Goal: Browse casually: Explore the website without a specific task or goal

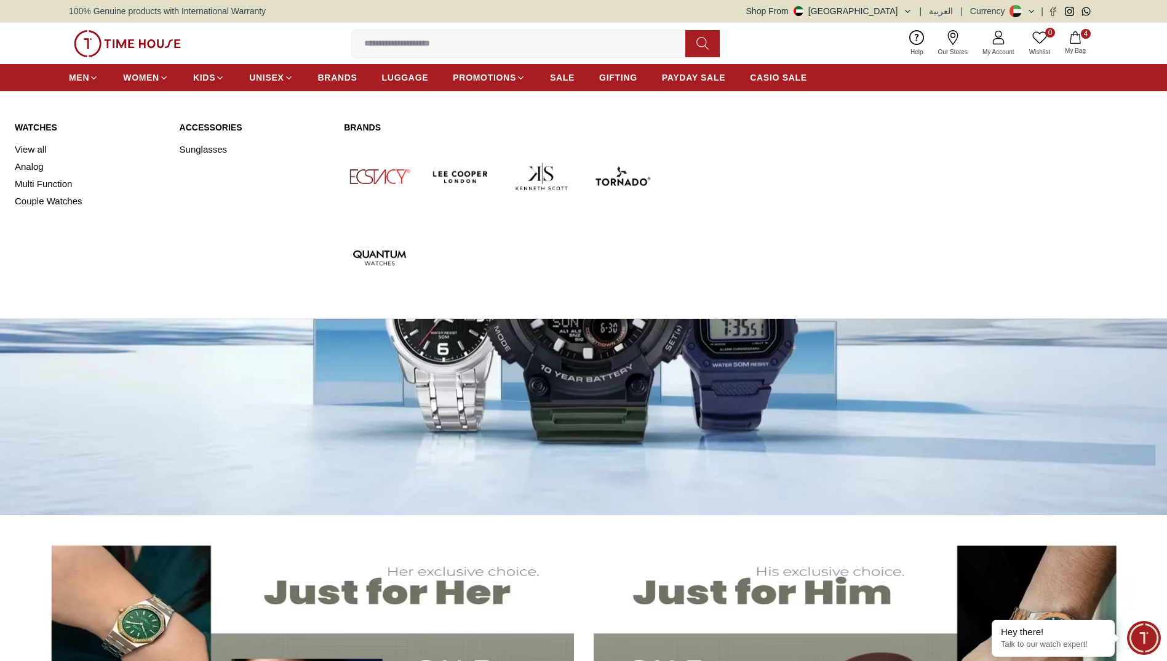
click at [42, 127] on link "Watches" at bounding box center [90, 127] width 150 height 12
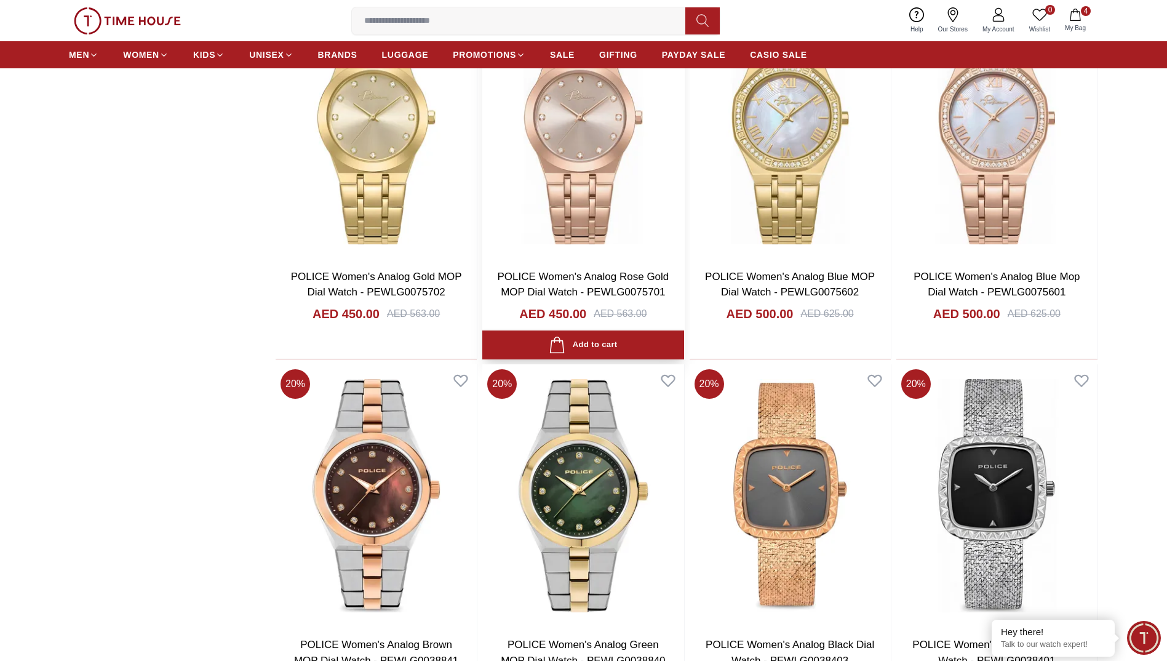
scroll to position [1783, 0]
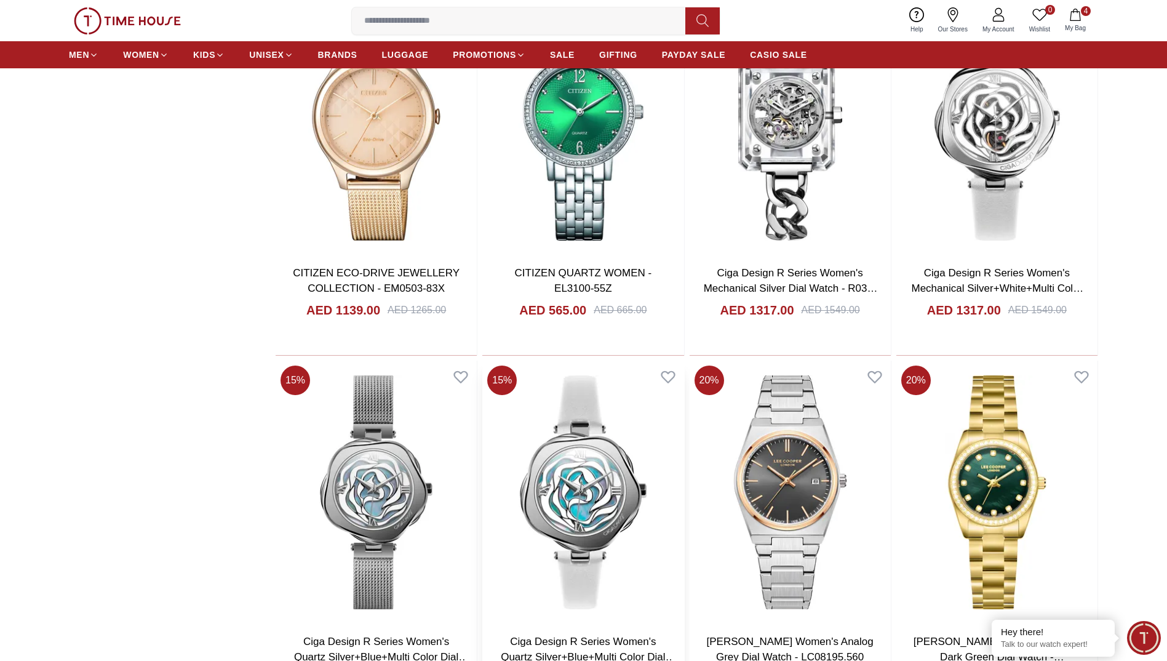
scroll to position [3505, 0]
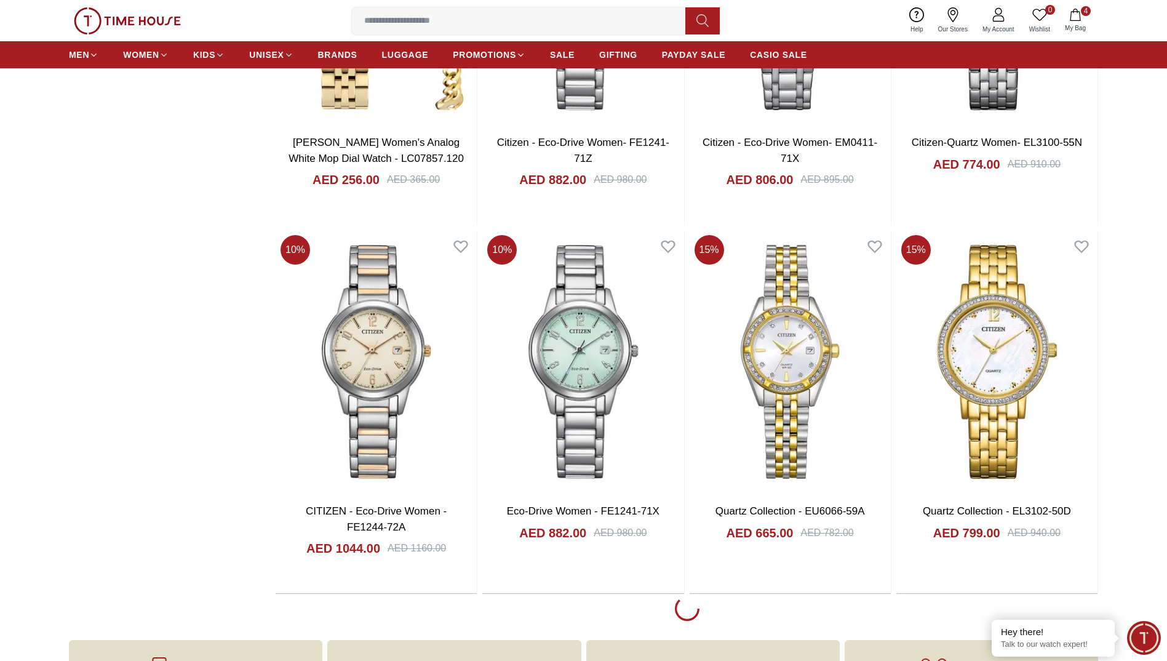
scroll to position [5289, 0]
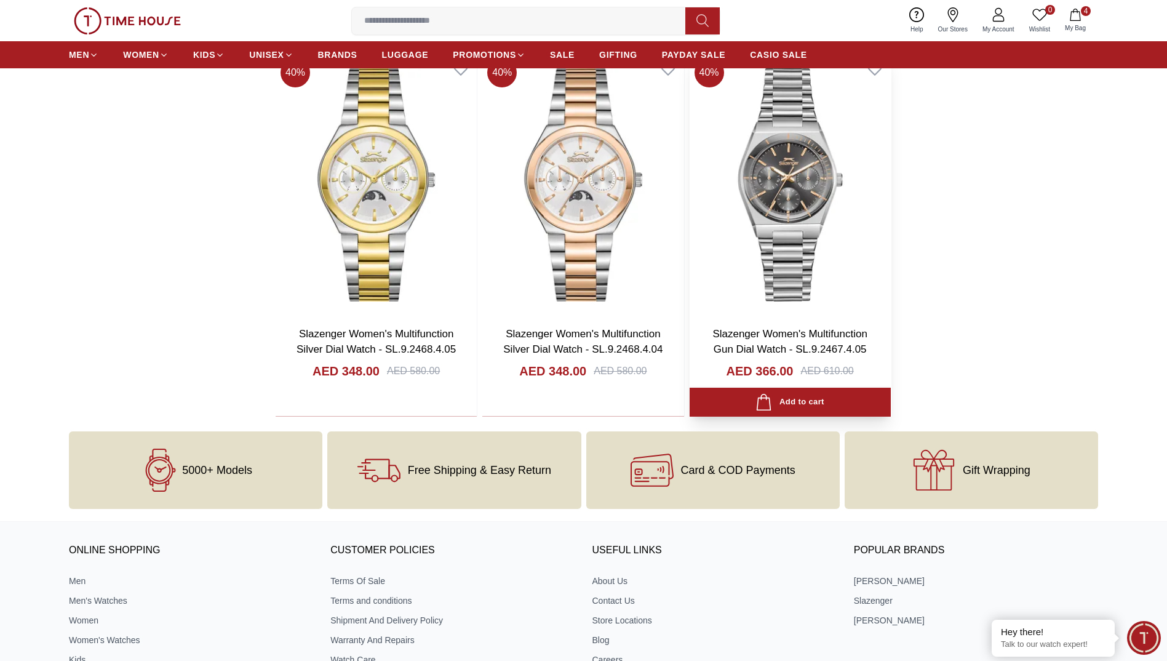
scroll to position [7134, 0]
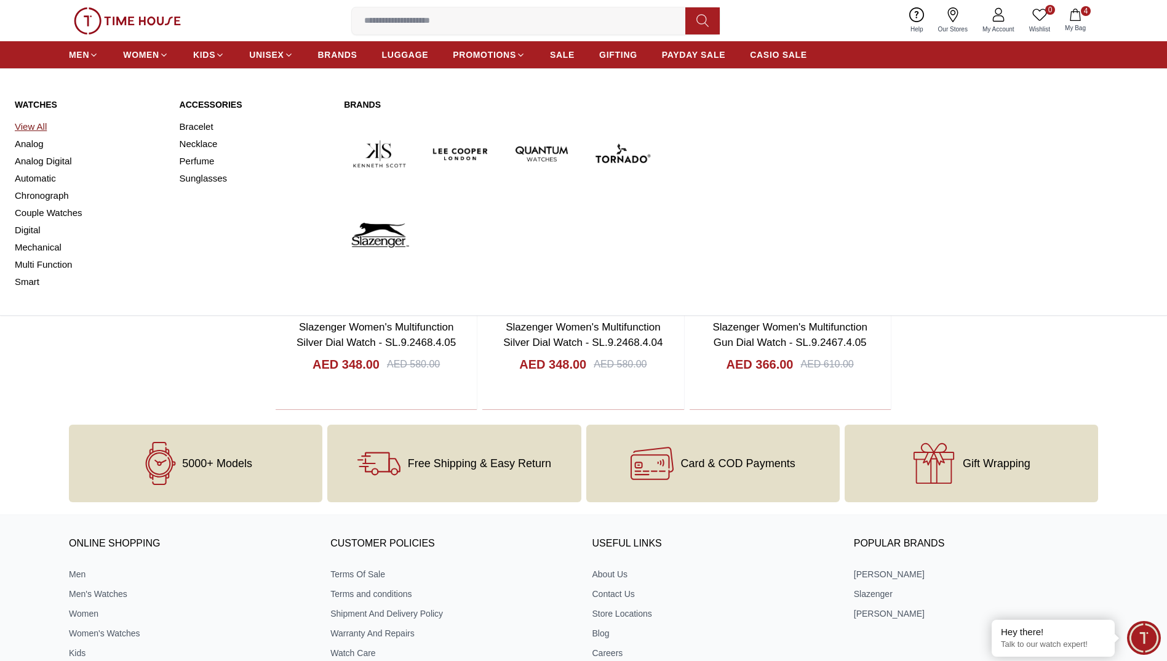
click at [30, 125] on link "View All" at bounding box center [90, 126] width 150 height 17
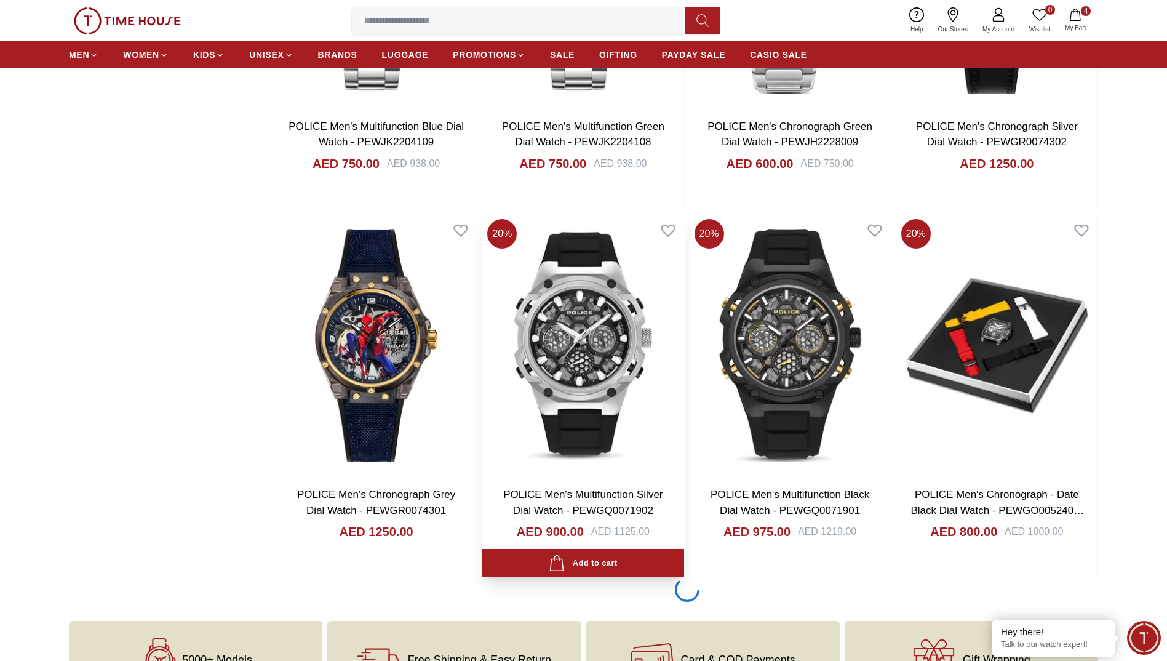
scroll to position [1599, 0]
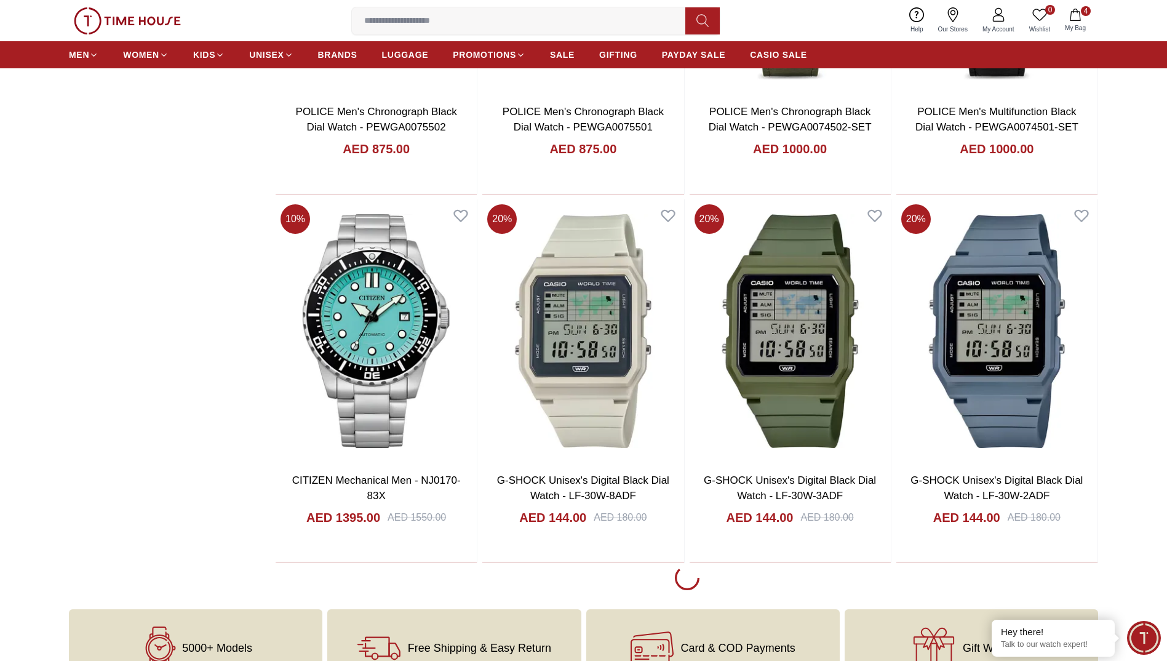
scroll to position [3505, 0]
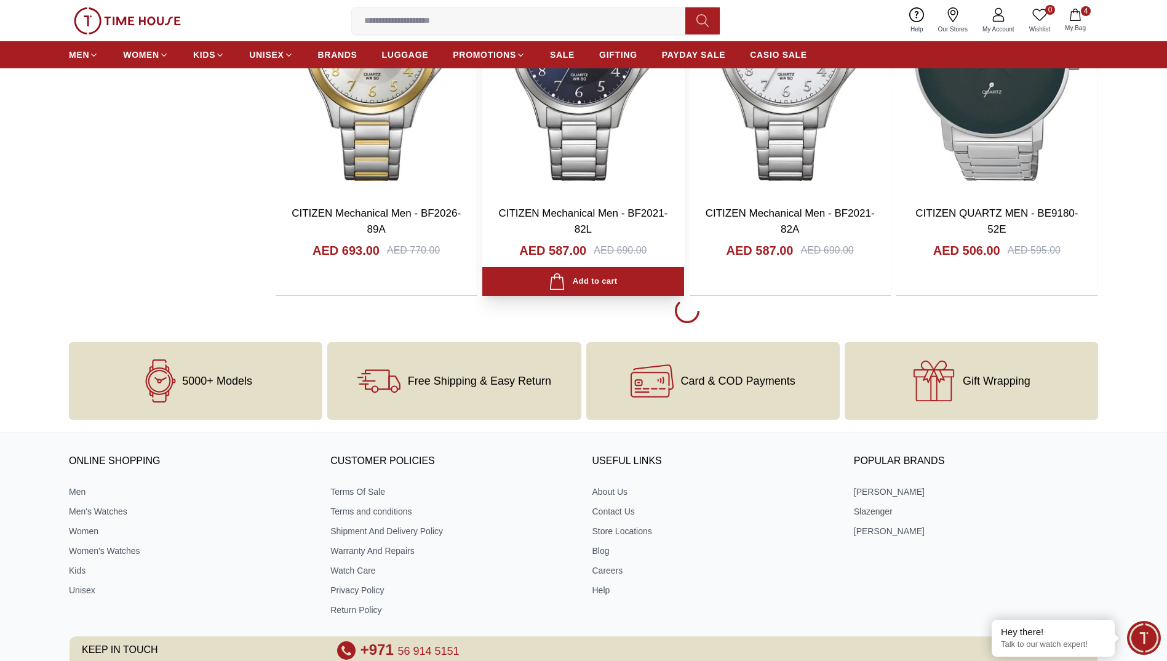
scroll to position [5412, 0]
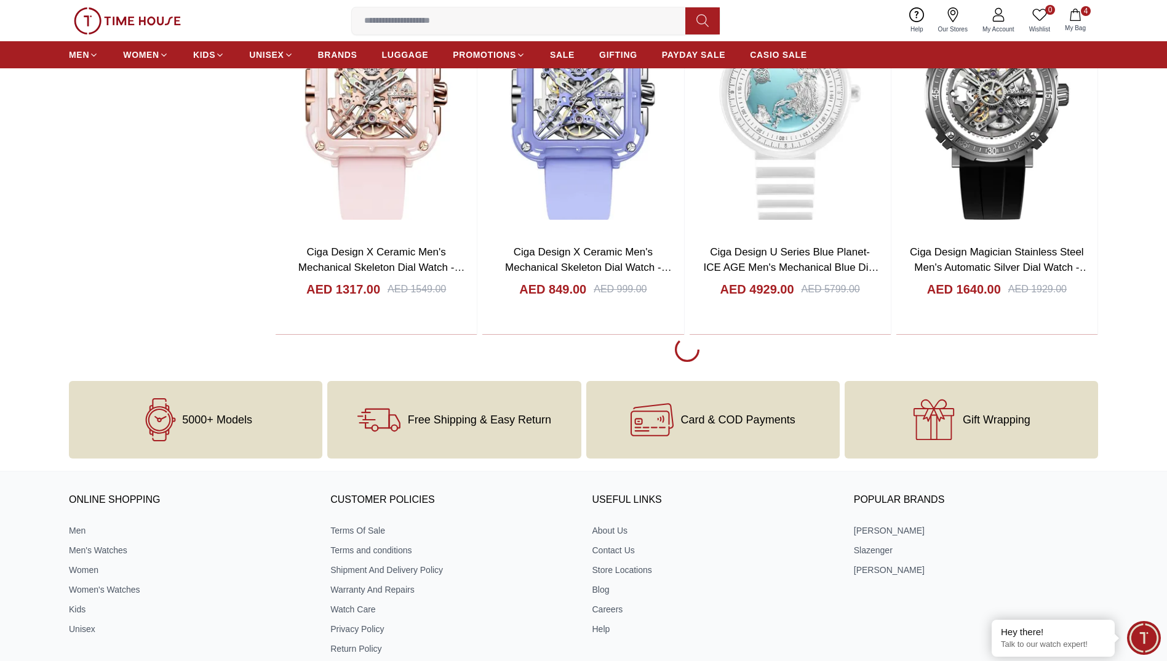
scroll to position [7257, 0]
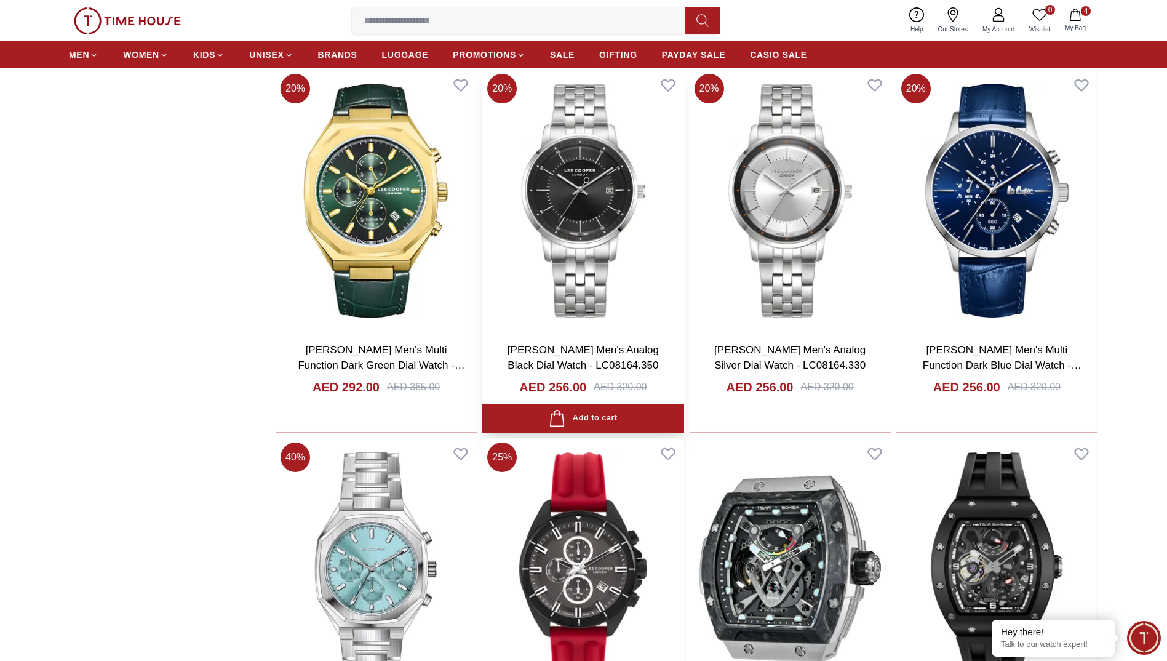
scroll to position [10209, 0]
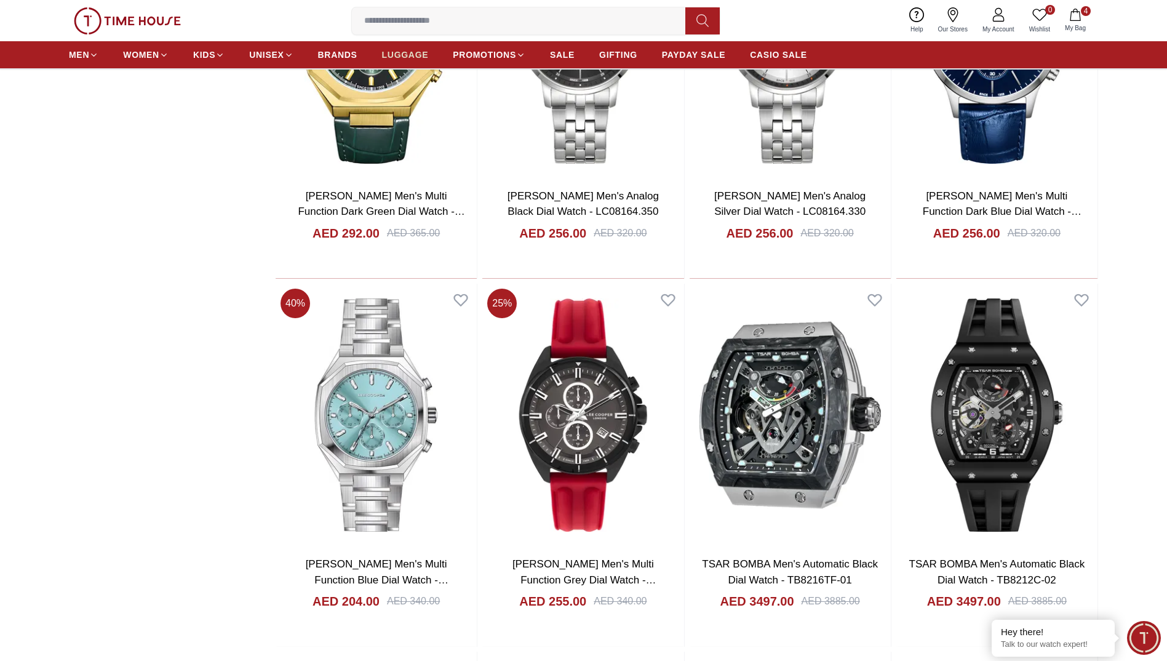
click at [405, 52] on span "LUGGAGE" at bounding box center [405, 55] width 47 height 12
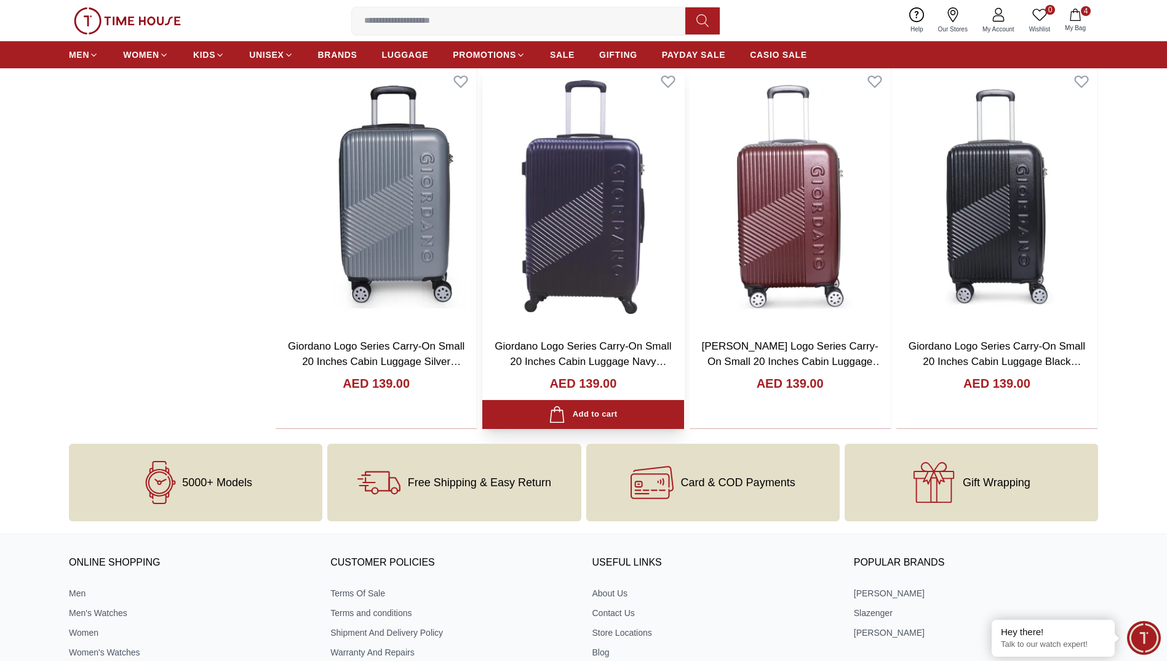
scroll to position [1353, 0]
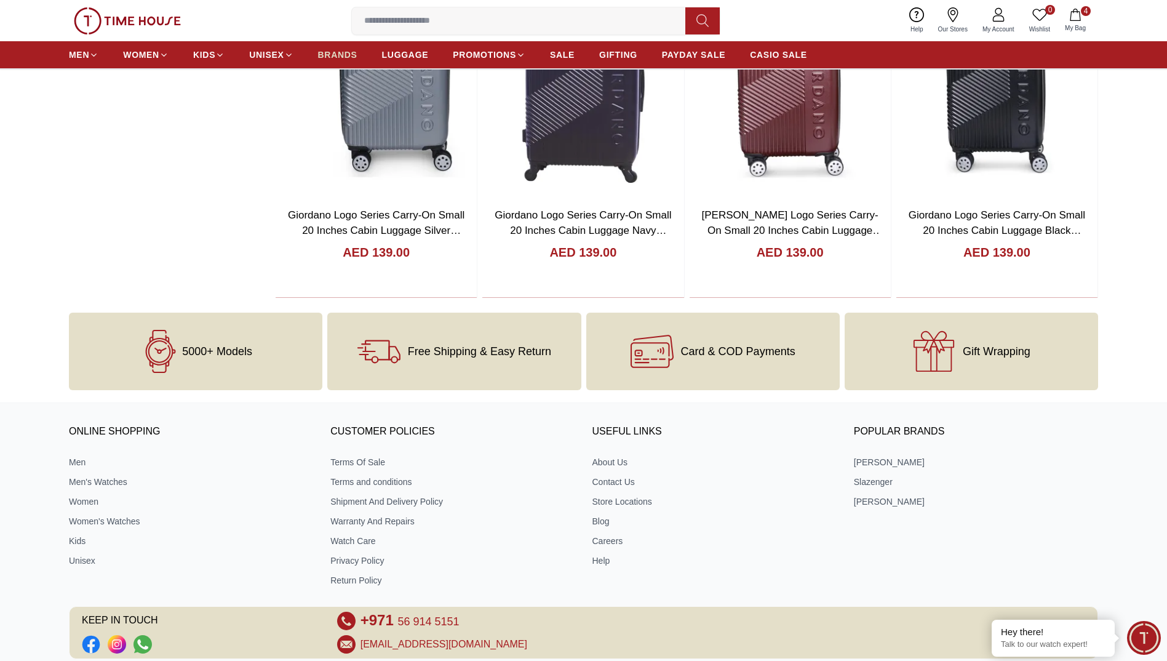
click at [325, 52] on span "BRANDS" at bounding box center [337, 55] width 39 height 12
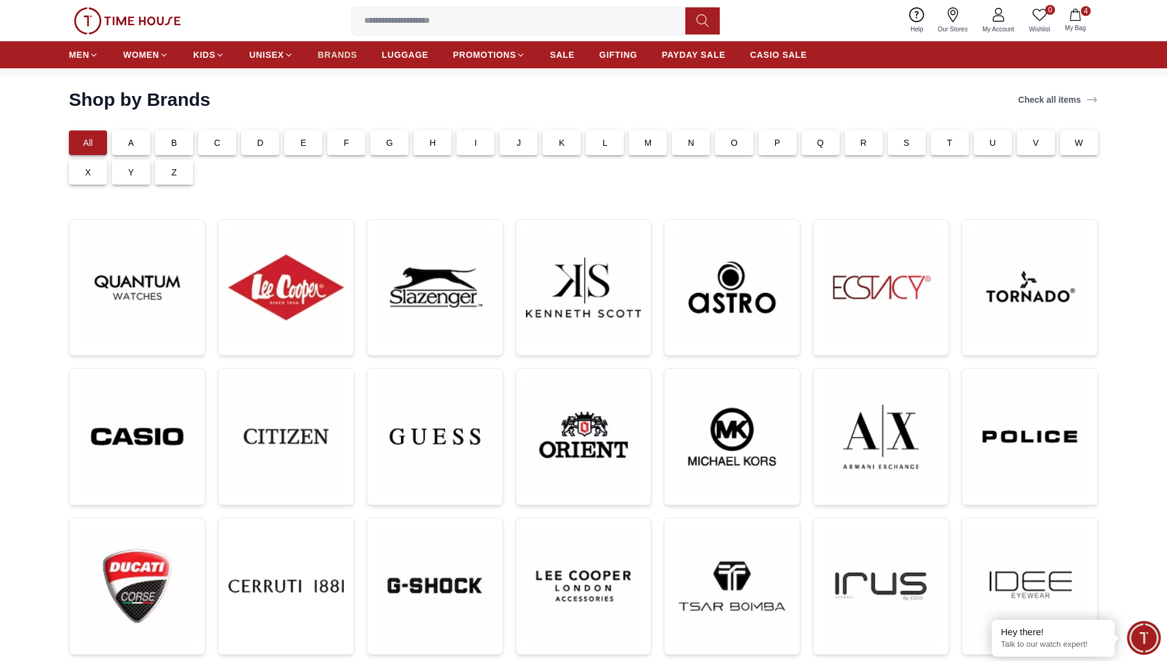
scroll to position [592, 0]
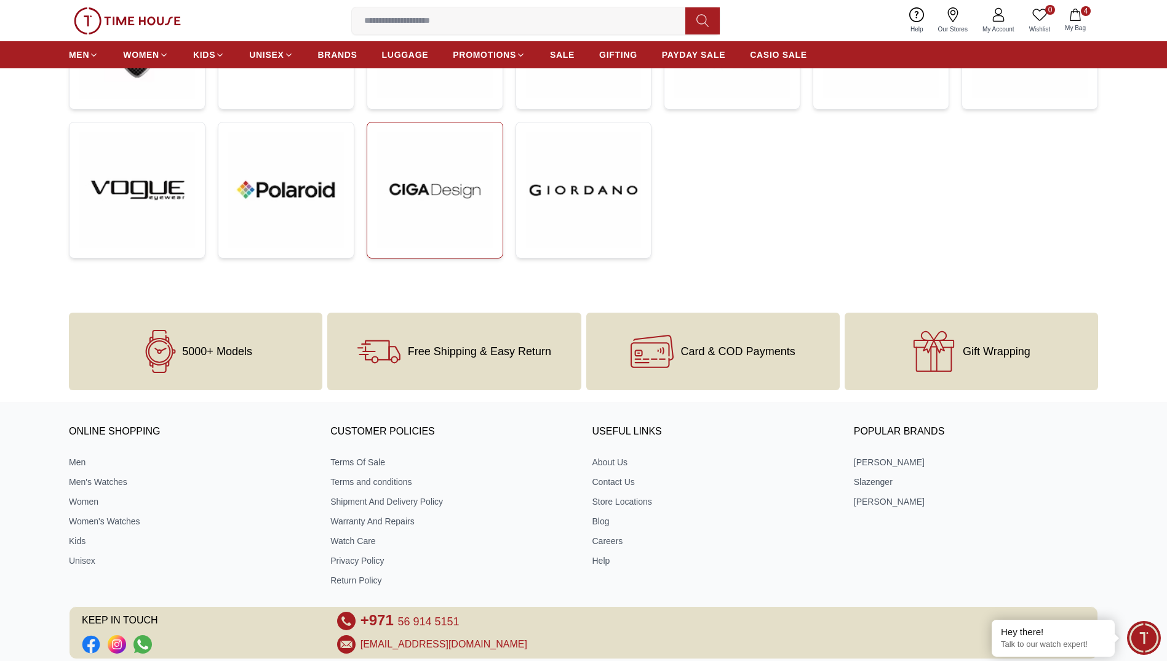
click at [454, 188] on img at bounding box center [435, 190] width 116 height 116
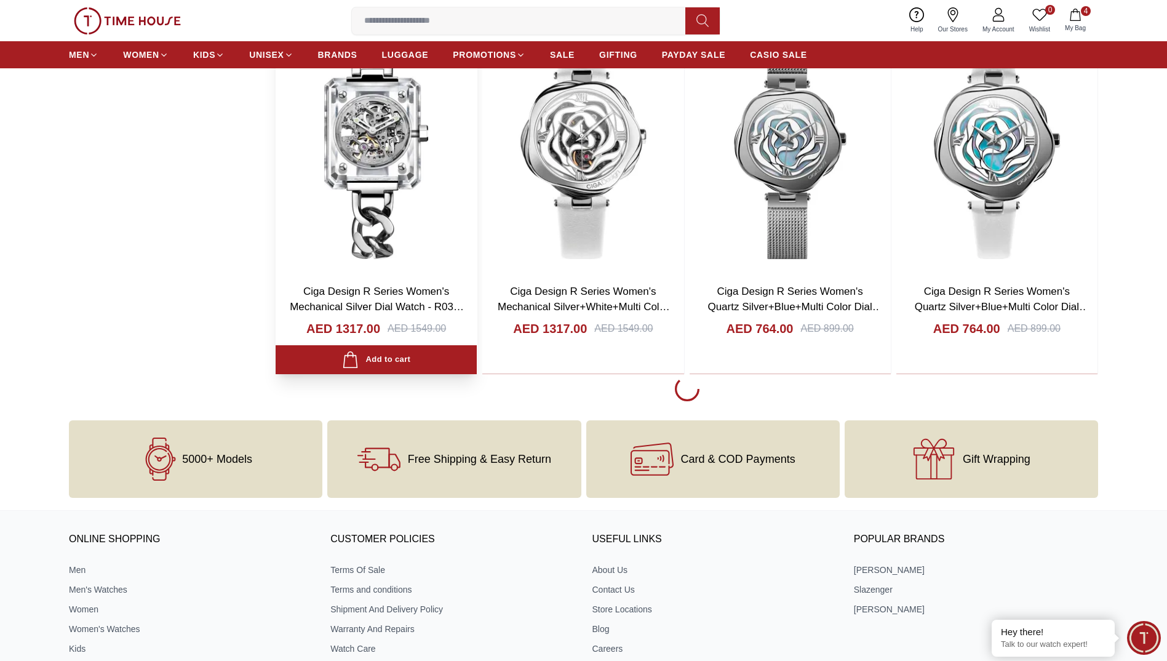
scroll to position [2275, 0]
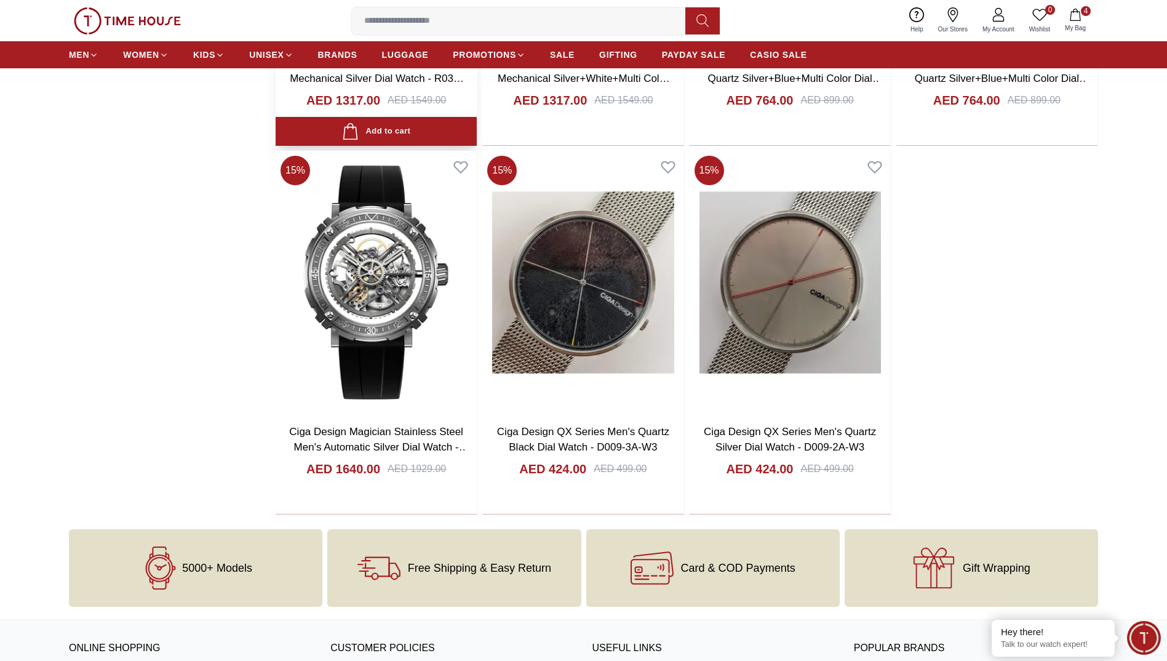
scroll to position [2583, 0]
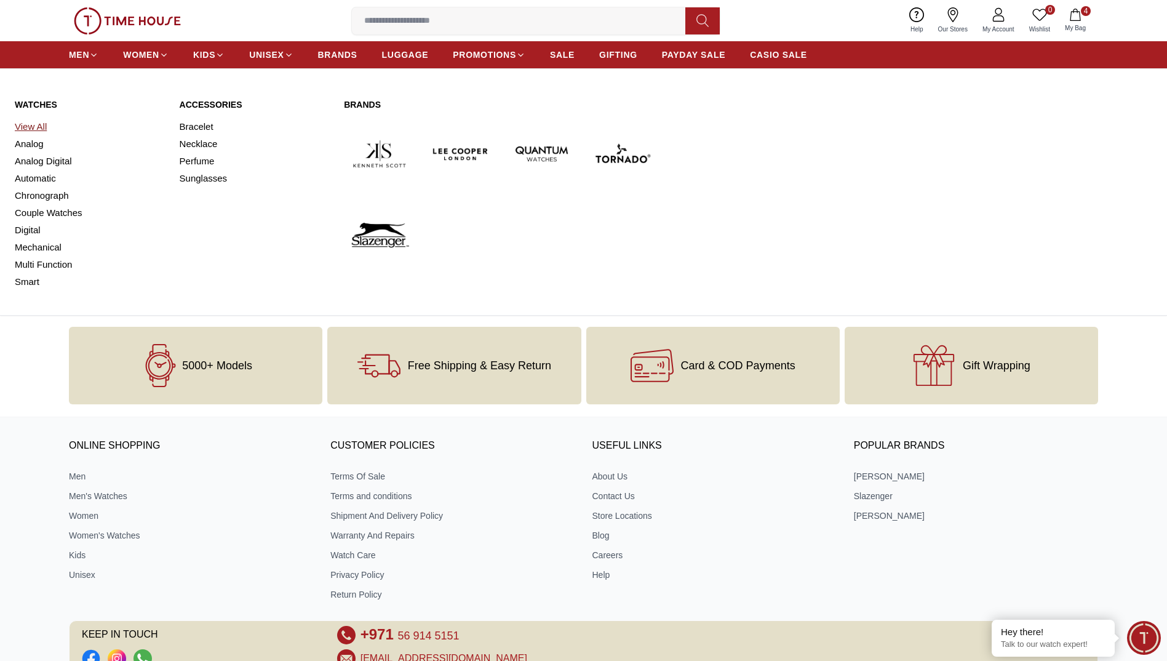
click at [28, 123] on link "View All" at bounding box center [90, 126] width 150 height 17
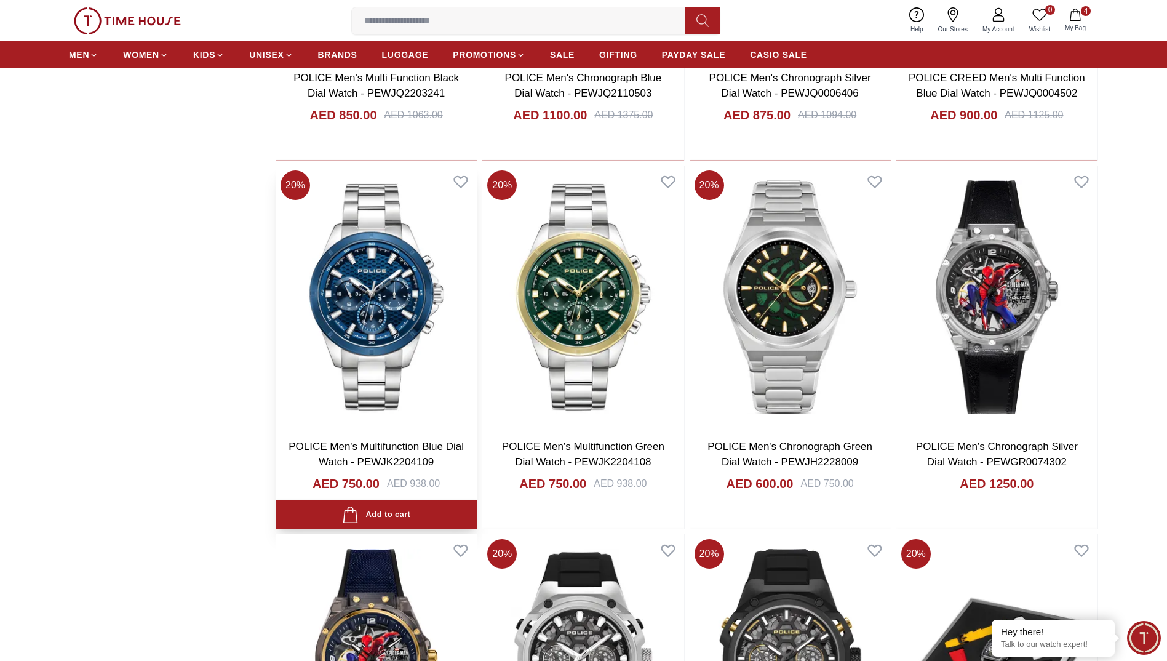
scroll to position [1168, 0]
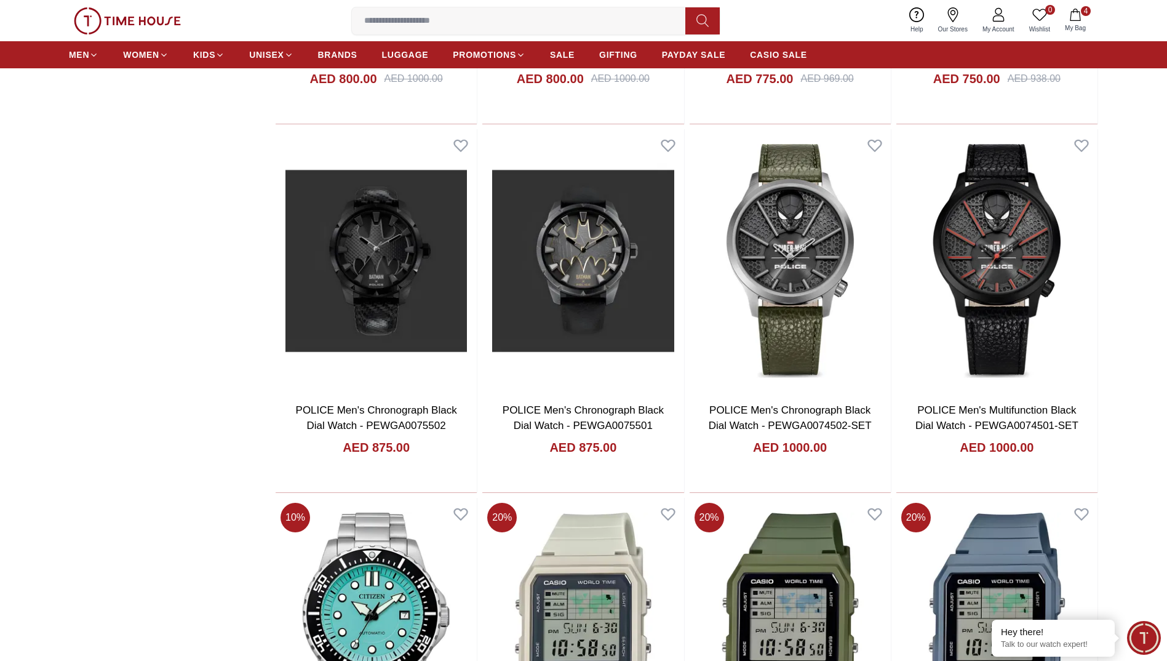
scroll to position [3523, 0]
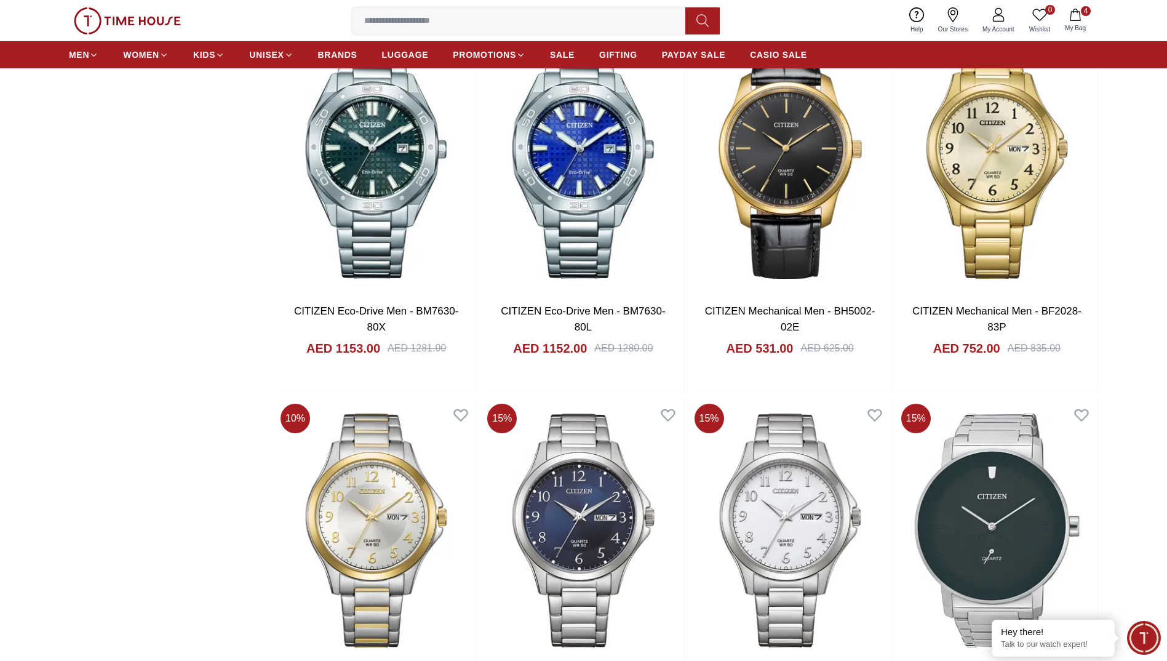
scroll to position [5306, 0]
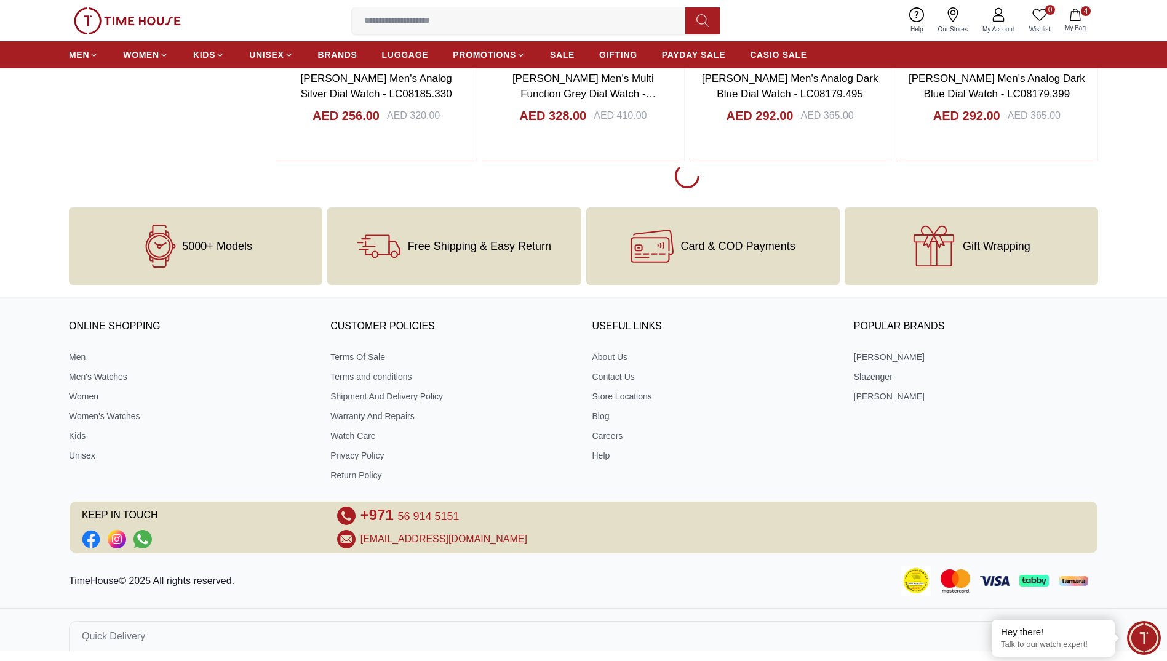
scroll to position [8954, 0]
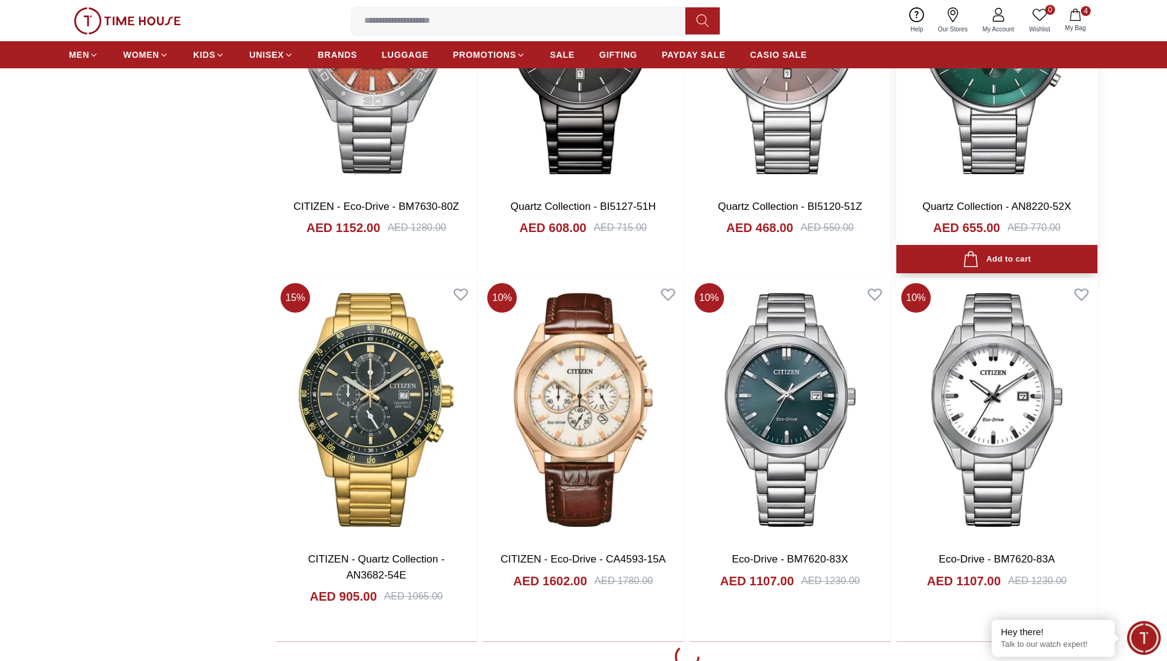
scroll to position [12416, 0]
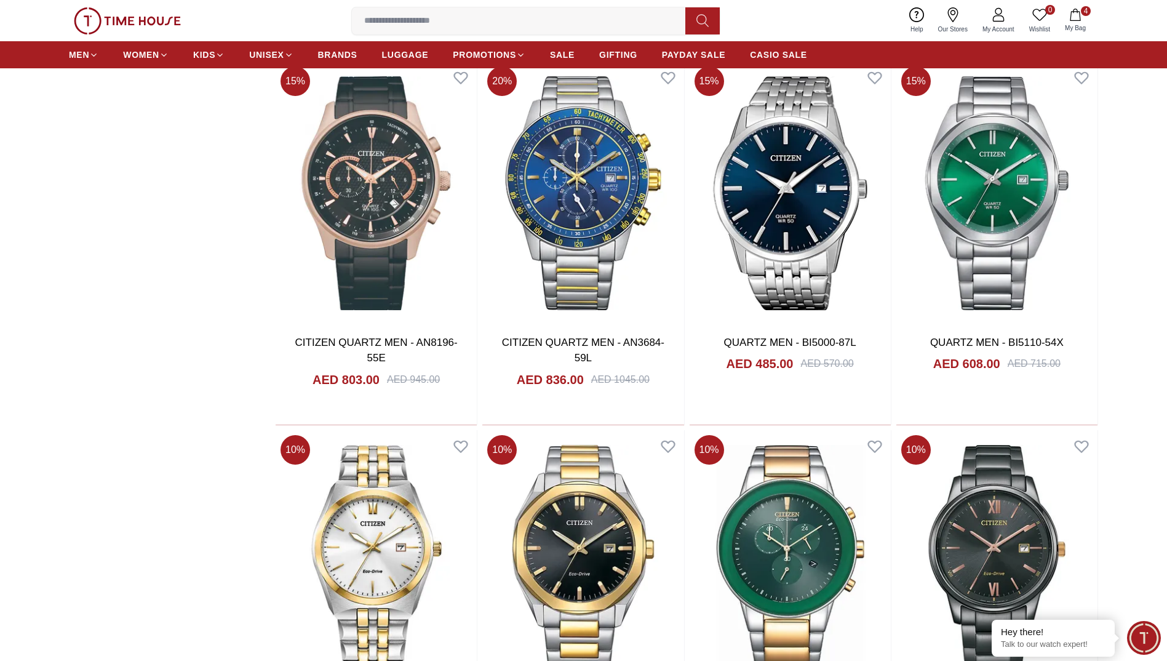
scroll to position [14322, 0]
